Goal: Task Accomplishment & Management: Use online tool/utility

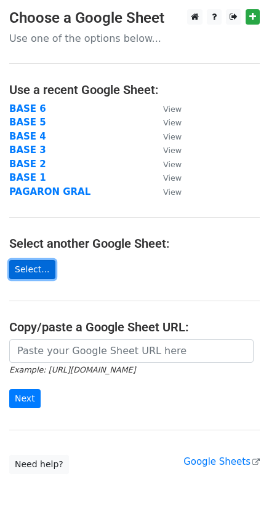
click at [29, 270] on link "Select..." at bounding box center [32, 269] width 46 height 19
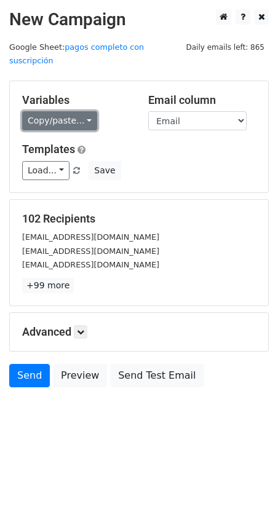
click at [63, 111] on link "Copy/paste..." at bounding box center [59, 120] width 75 height 19
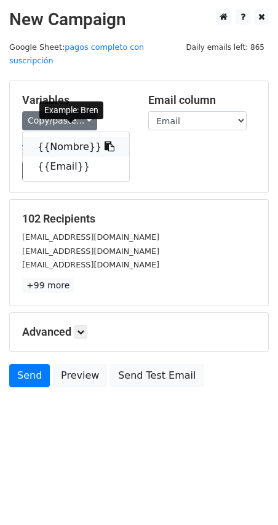
click at [72, 137] on link "{{Nombre}}" at bounding box center [76, 147] width 106 height 20
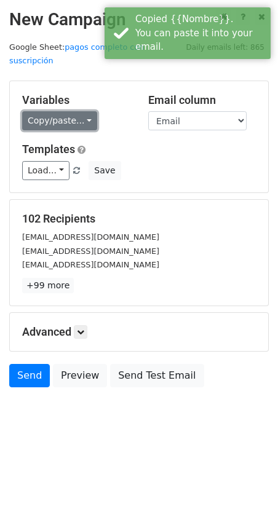
click at [58, 111] on link "Copy/paste..." at bounding box center [59, 120] width 75 height 19
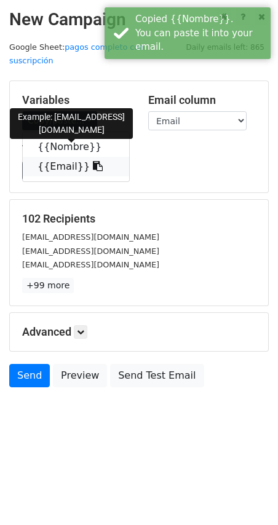
click at [61, 157] on link "{{Email}}" at bounding box center [76, 167] width 106 height 20
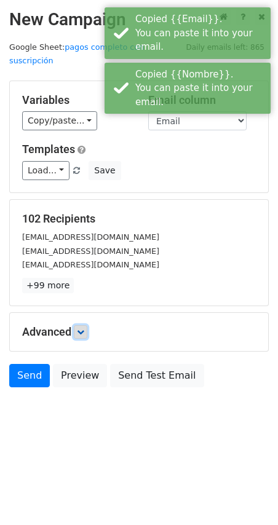
click at [84, 328] on icon at bounding box center [80, 331] width 7 height 7
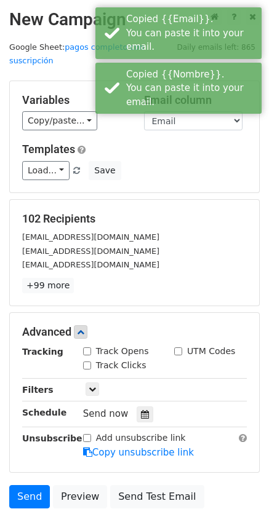
click at [88, 345] on div "Track Opens" at bounding box center [116, 351] width 66 height 13
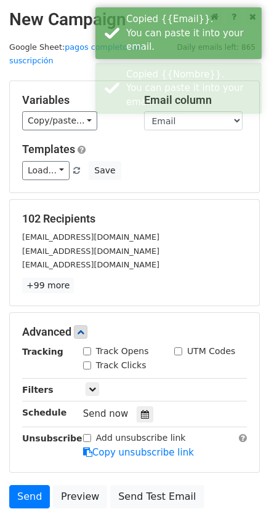
click at [87, 347] on input "Track Opens" at bounding box center [87, 351] width 8 height 8
checkbox input "true"
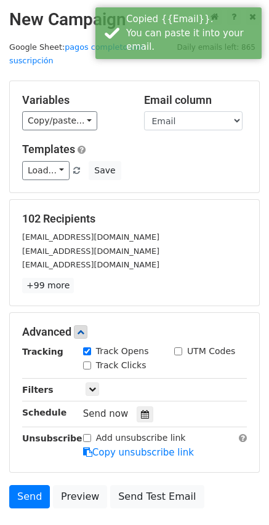
click at [85, 361] on input "Track Clicks" at bounding box center [87, 365] width 8 height 8
checkbox input "true"
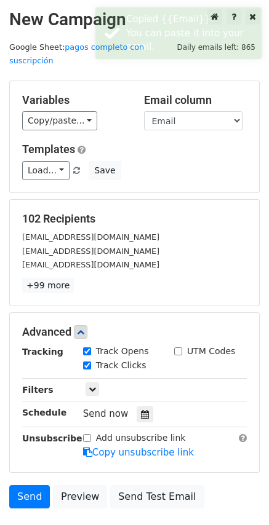
click at [176, 347] on input "UTM Codes" at bounding box center [178, 351] width 8 height 8
checkbox input "true"
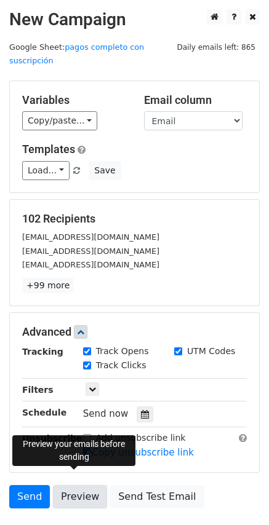
click at [68, 485] on link "Preview" at bounding box center [80, 496] width 54 height 23
click at [77, 485] on link "Preview" at bounding box center [80, 496] width 54 height 23
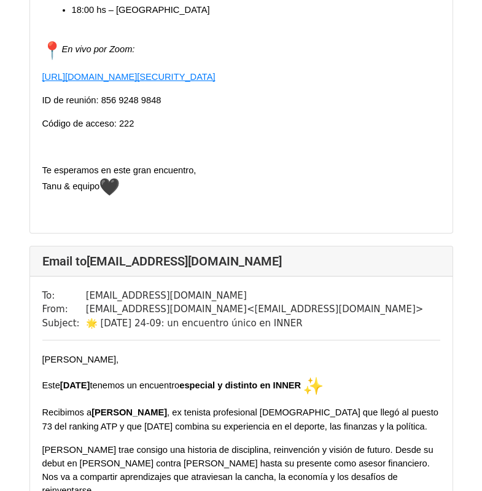
scroll to position [573, 0]
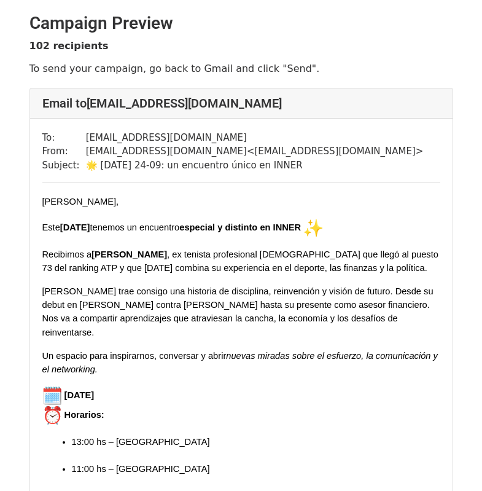
scroll to position [287, 0]
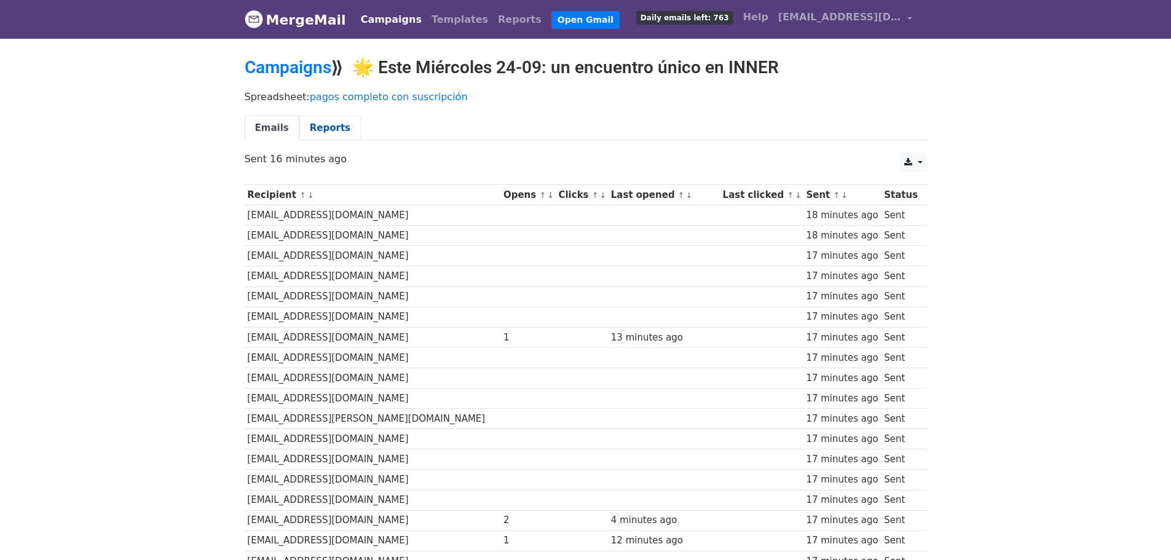
click at [320, 130] on link "Reports" at bounding box center [329, 128] width 61 height 25
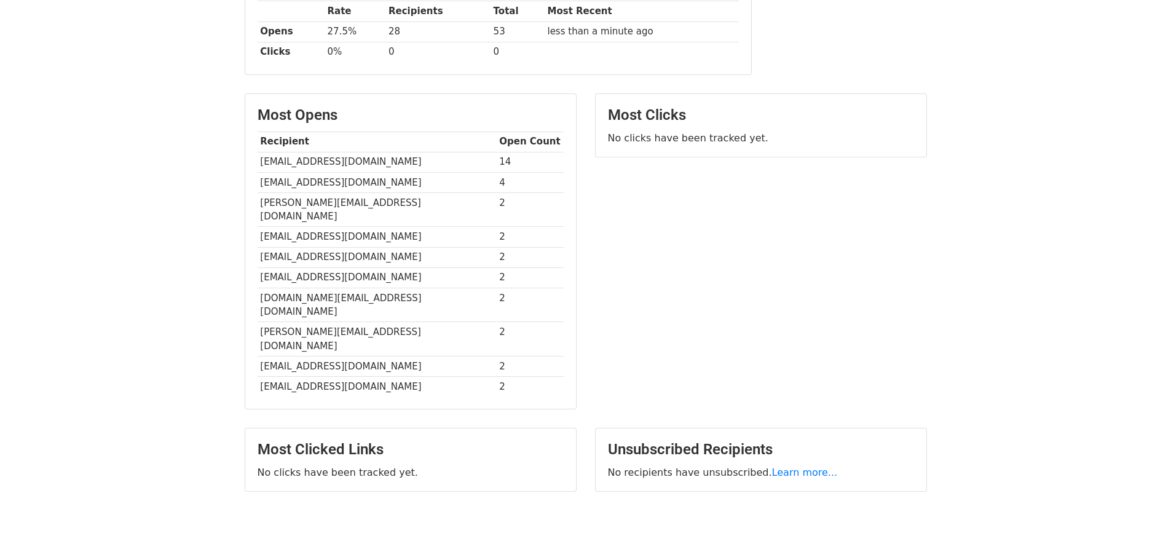
scroll to position [223, 0]
